Goal: Transaction & Acquisition: Subscribe to service/newsletter

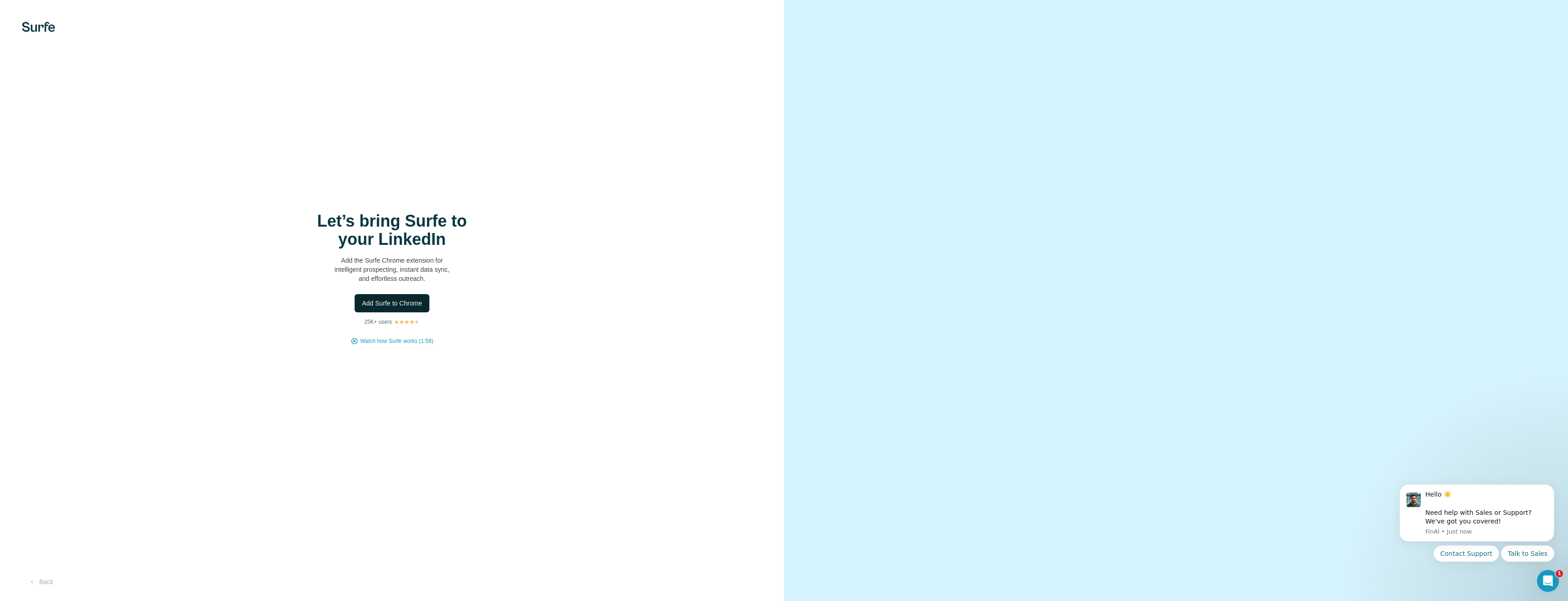
click at [394, 303] on span "Add Surfe to Chrome" at bounding box center [392, 303] width 60 height 9
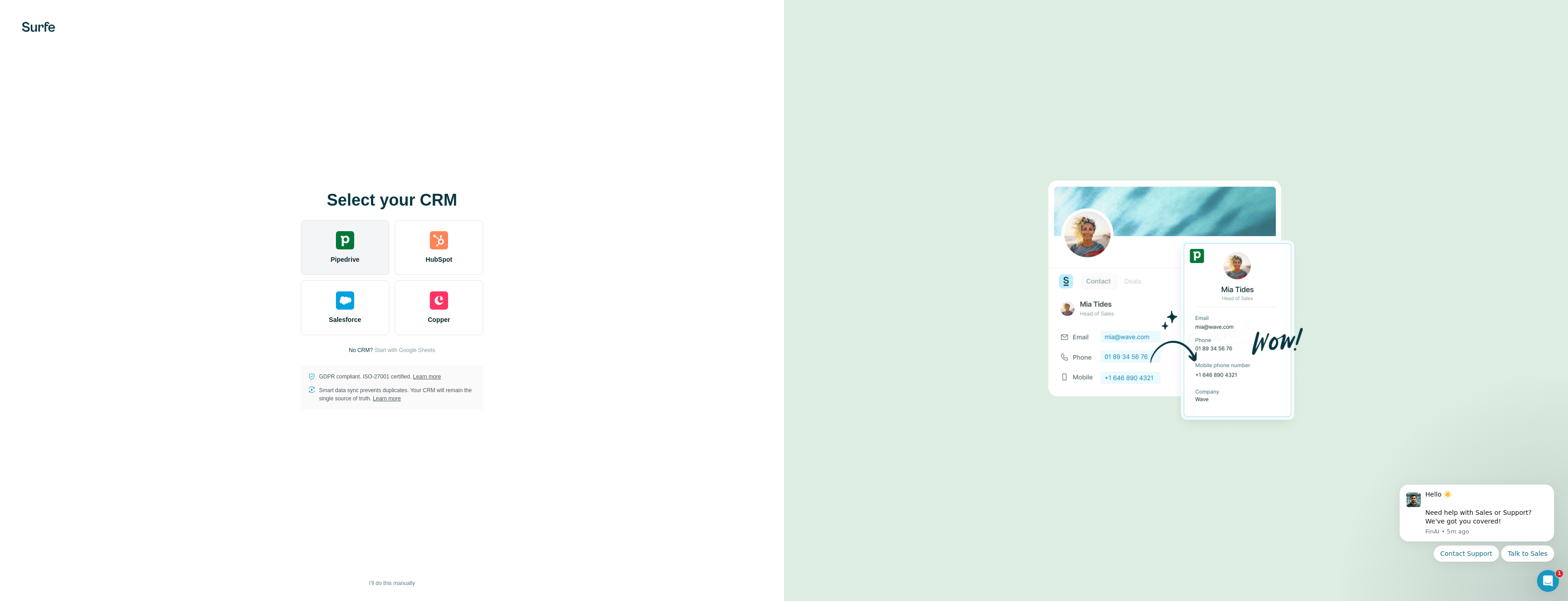
click at [348, 251] on div "Pipedrive" at bounding box center [345, 247] width 88 height 55
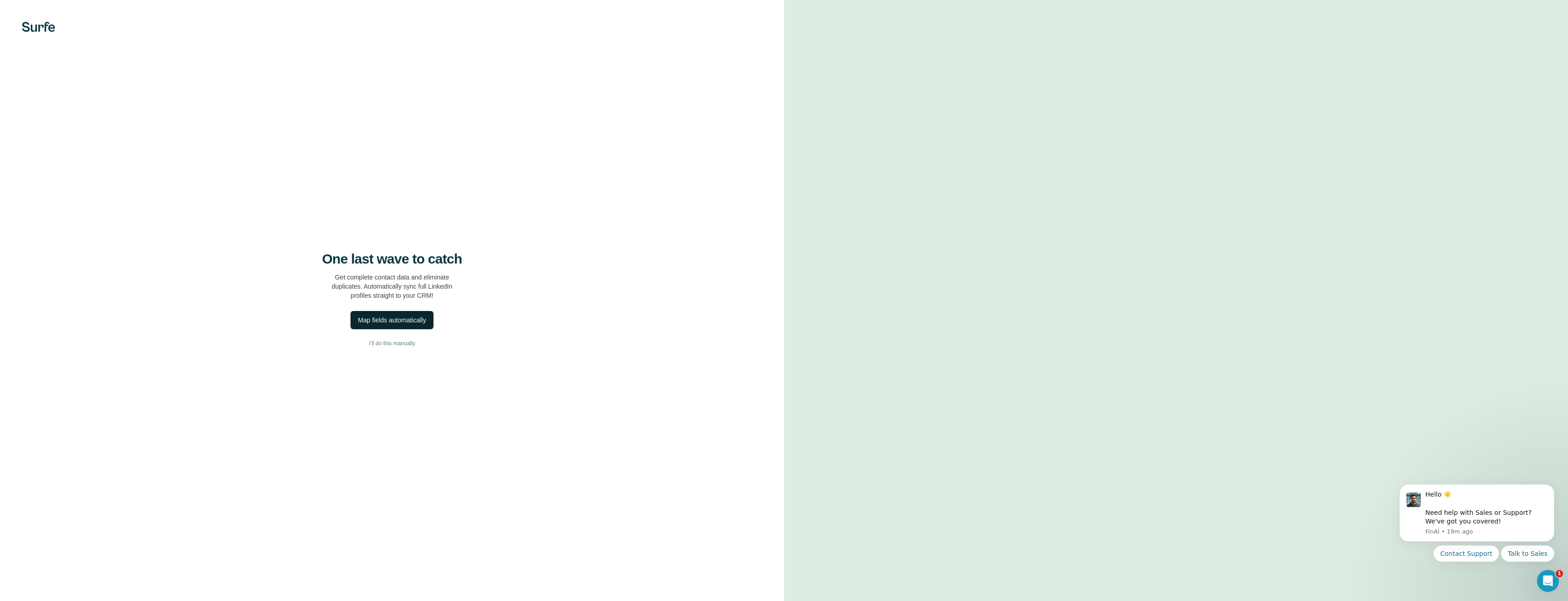
click at [415, 320] on div "Map fields automatically" at bounding box center [391, 320] width 68 height 9
